Goal: Information Seeking & Learning: Understand process/instructions

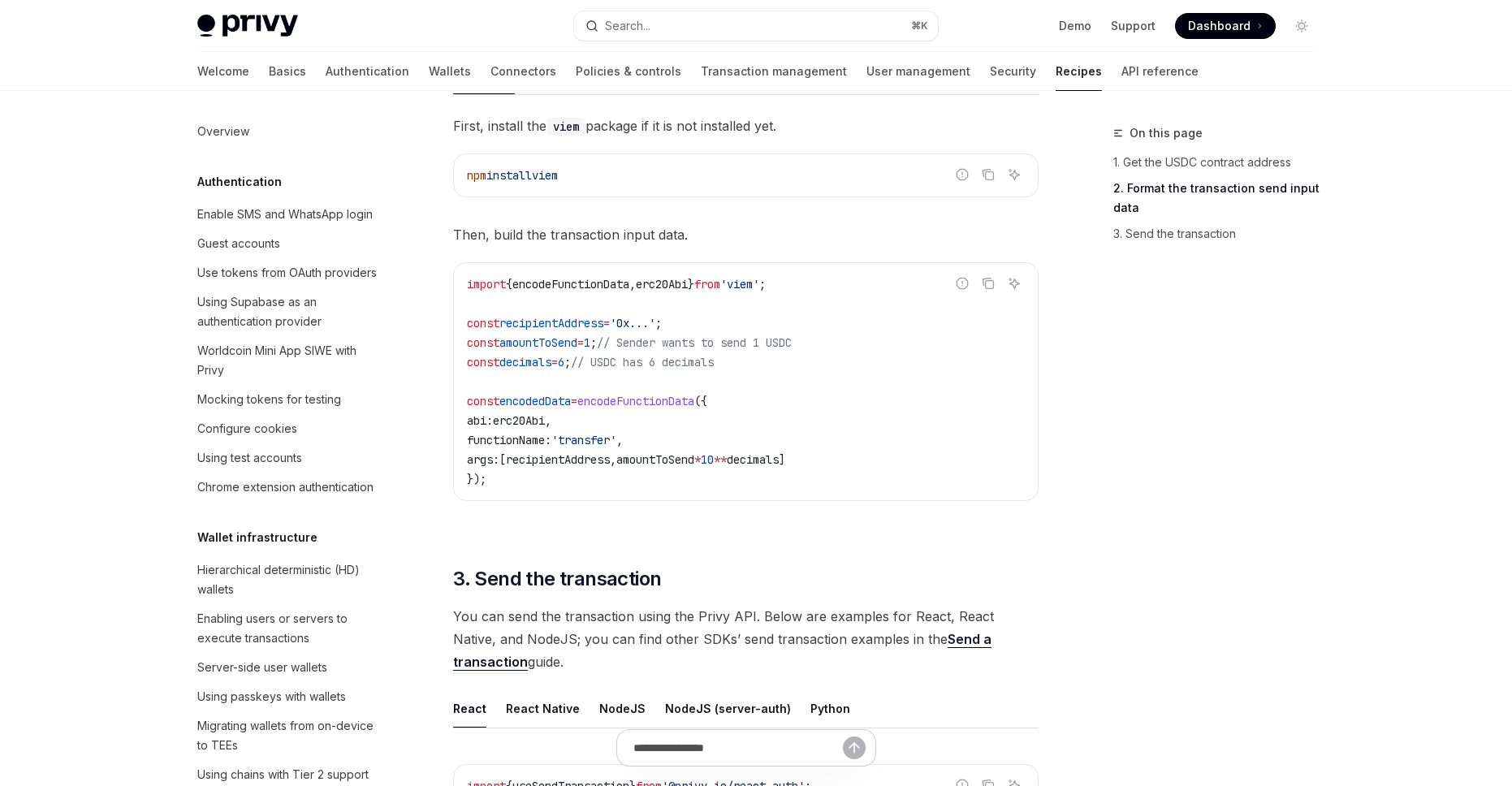
type textarea "*"
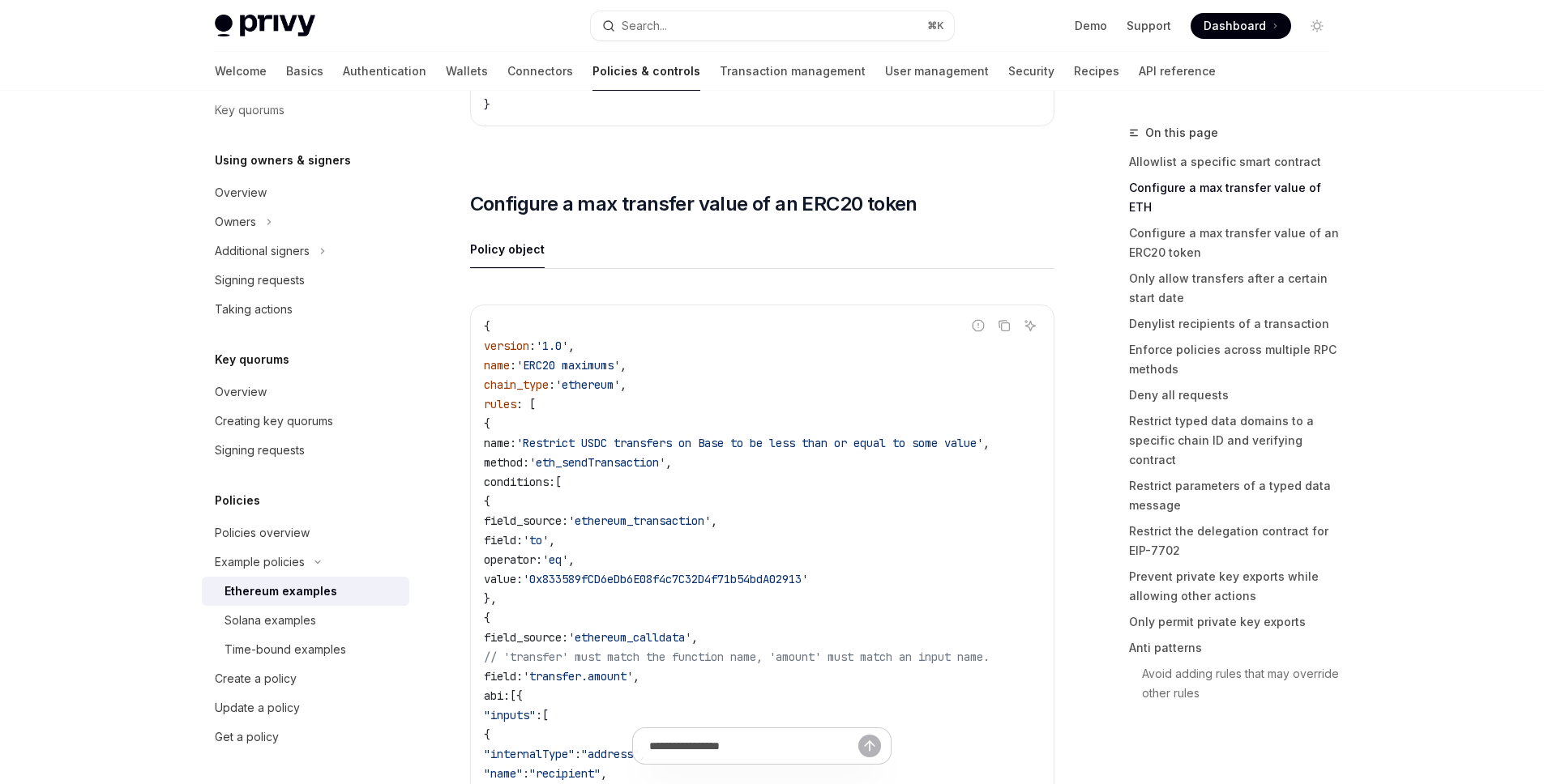
scroll to position [1431, 0]
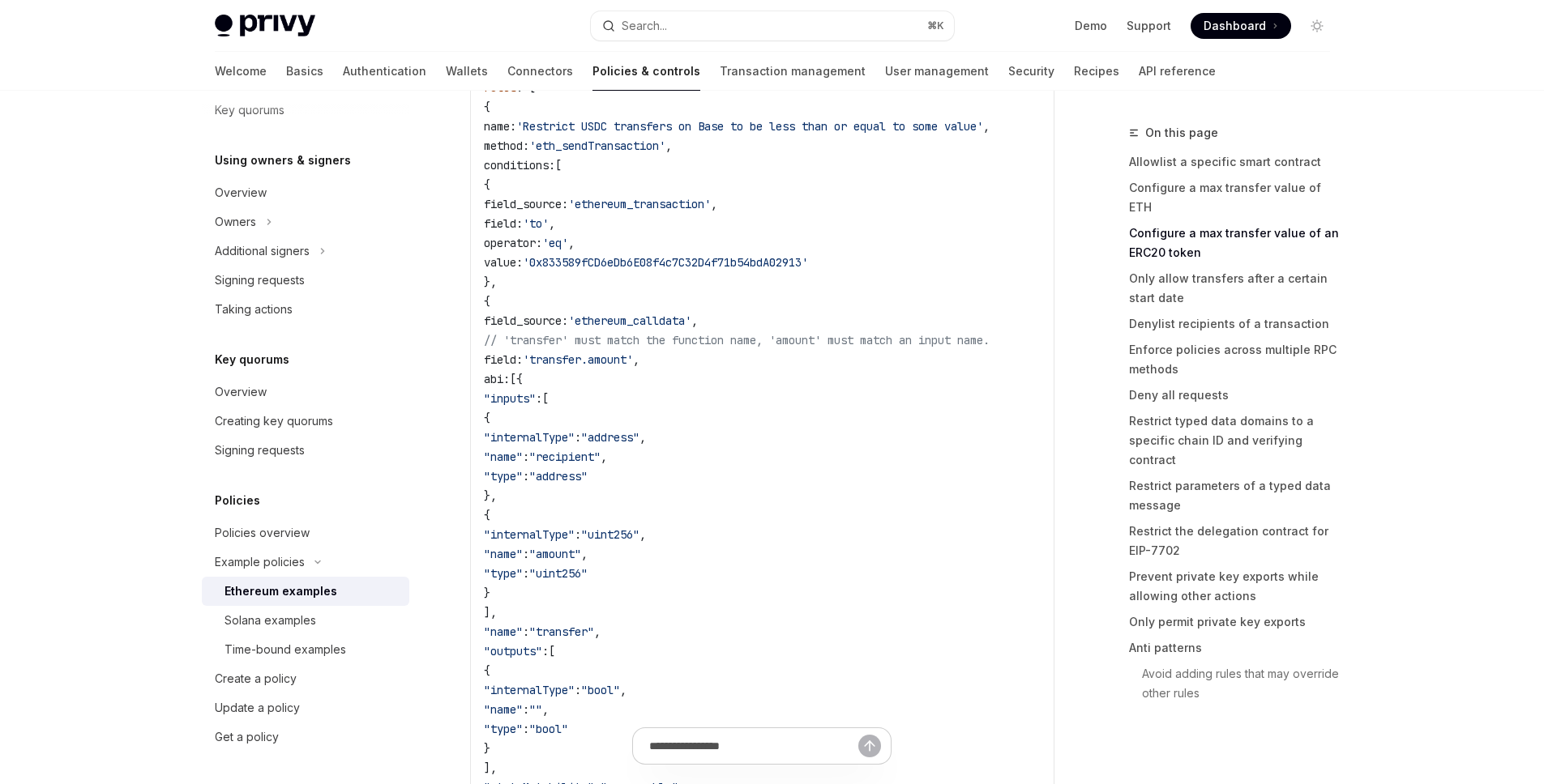
scroll to position [1587, 0]
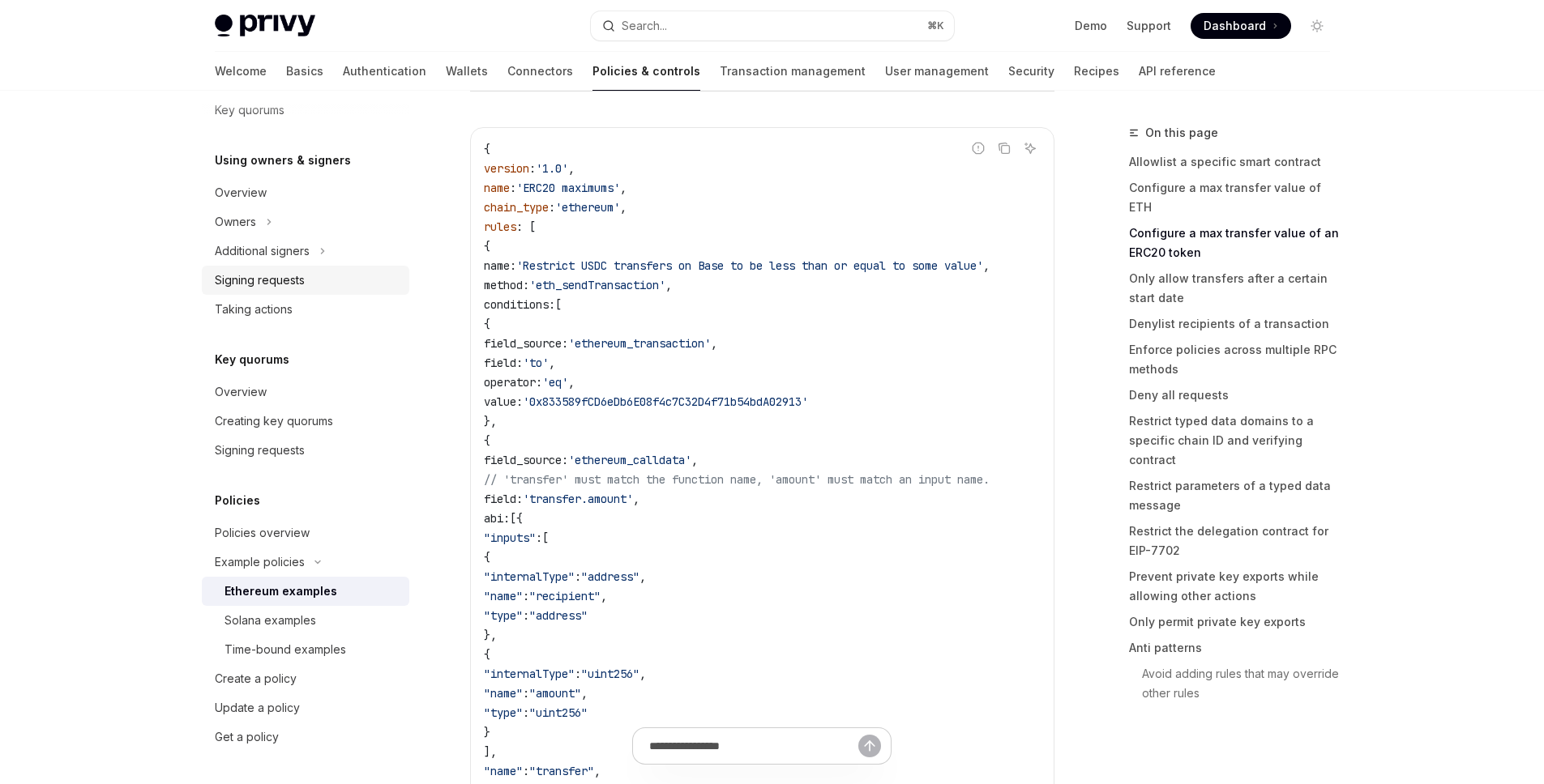
click at [295, 286] on div "Signing requests" at bounding box center [259, 280] width 90 height 19
type textarea "*"
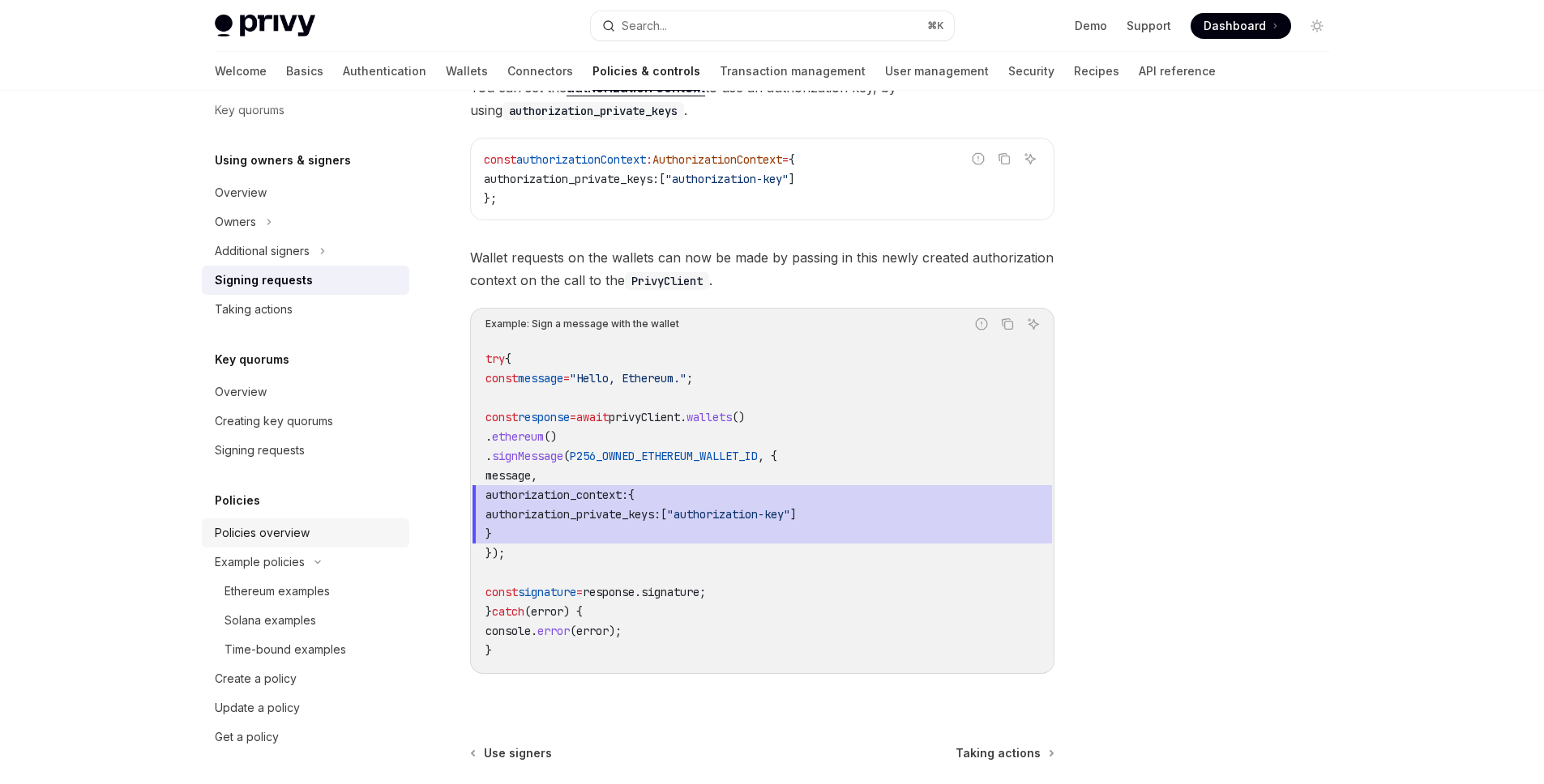
scroll to position [770, 0]
